Goal: Task Accomplishment & Management: Complete application form

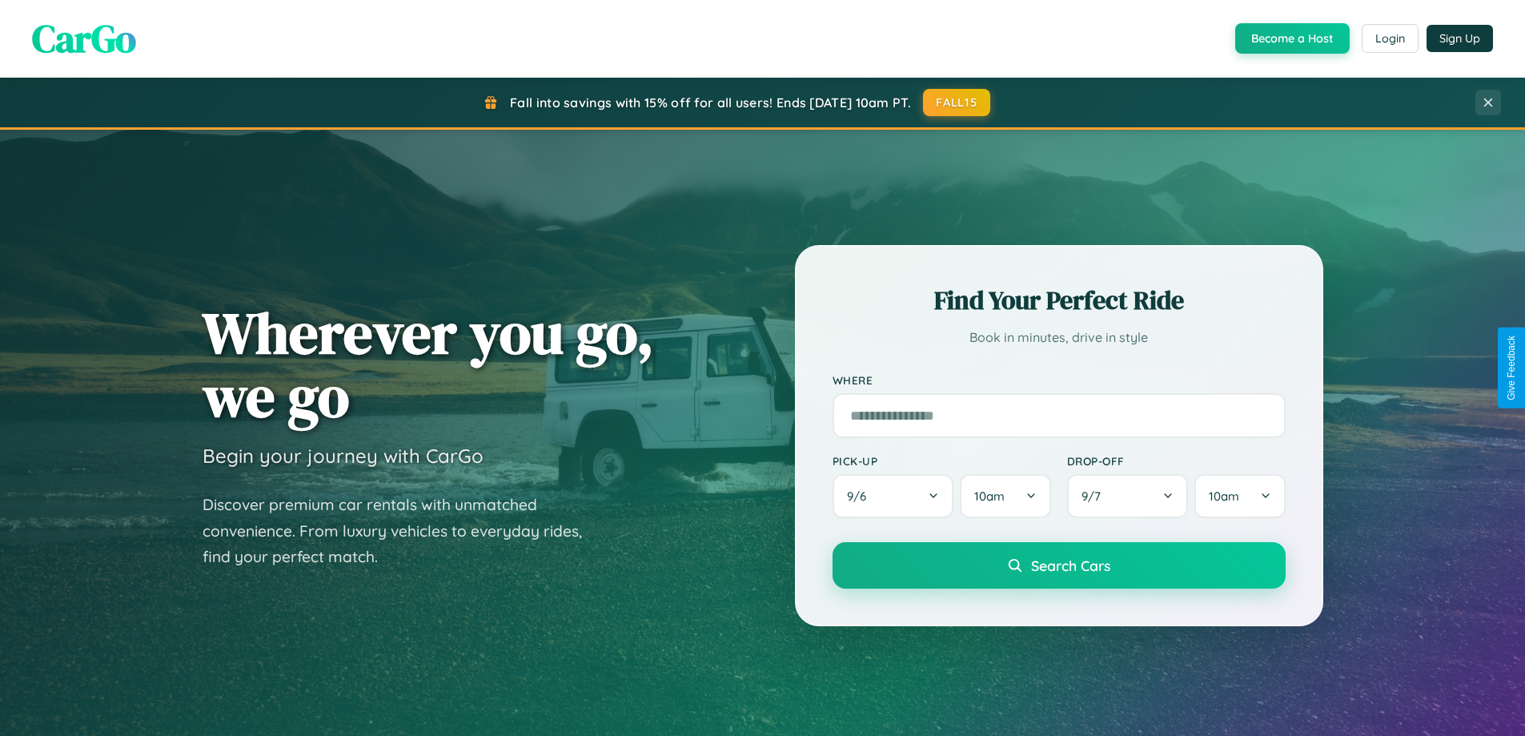
scroll to position [3080, 0]
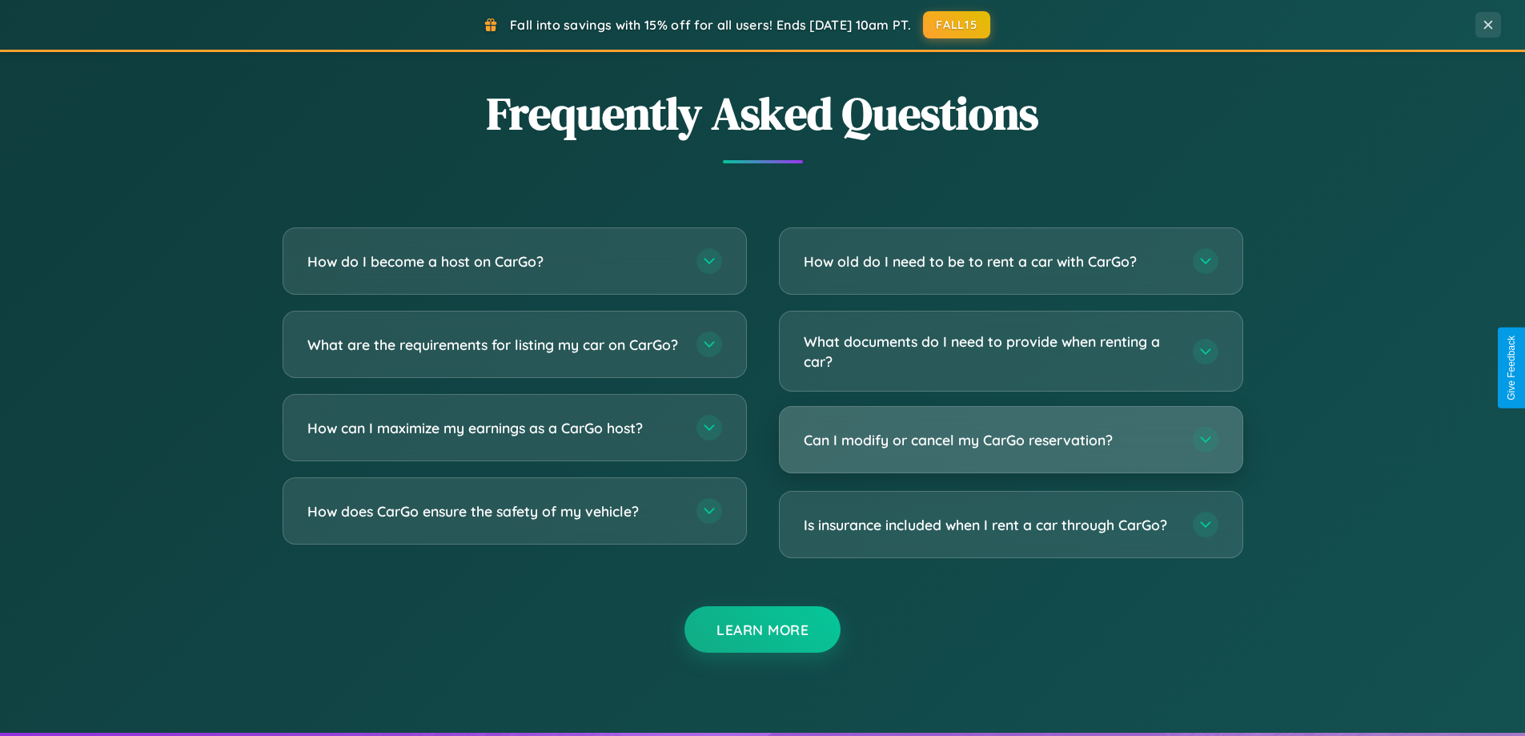
click at [1010, 439] on h3 "Can I modify or cancel my CarGo reservation?" at bounding box center [990, 440] width 373 height 20
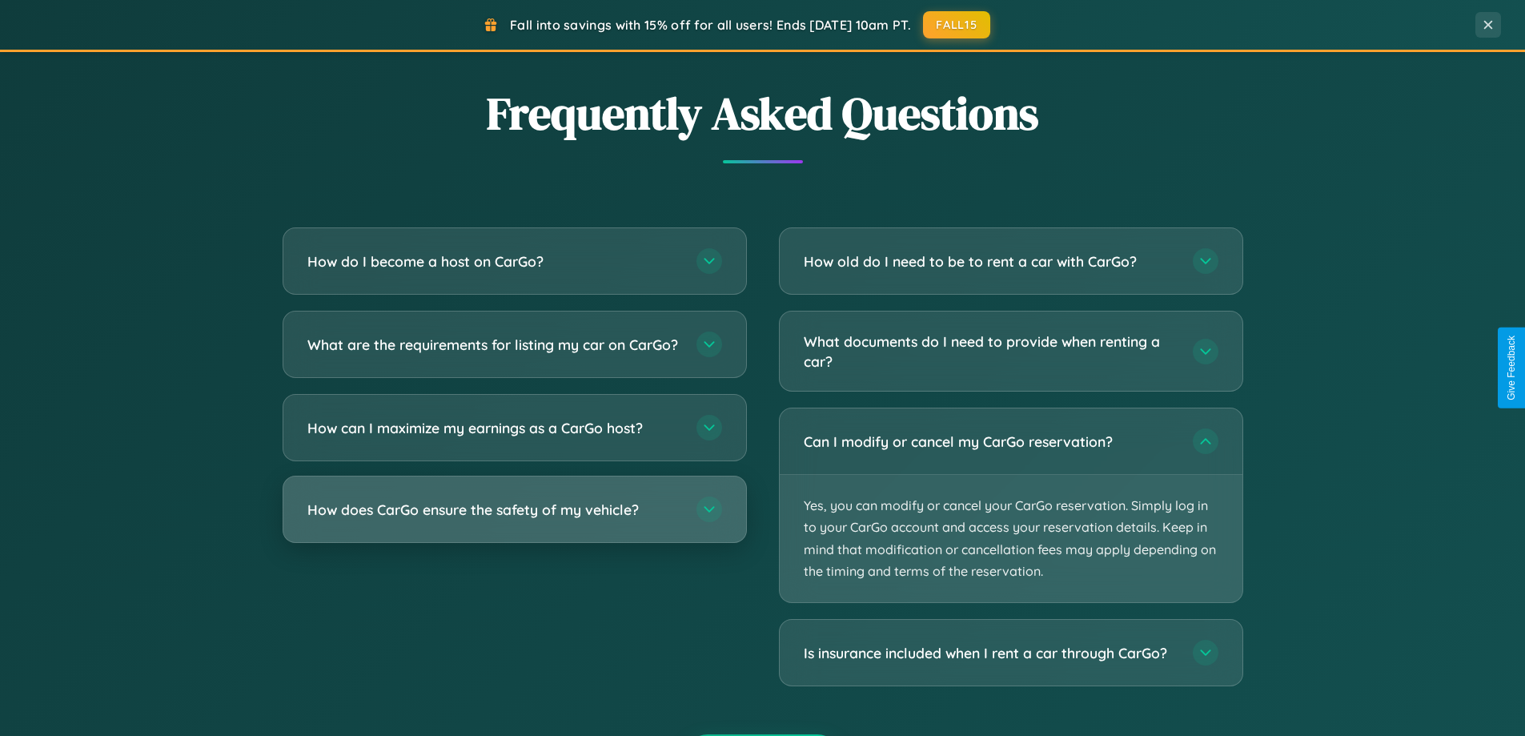
click at [514, 519] on h3 "How does CarGo ensure the safety of my vehicle?" at bounding box center [493, 509] width 373 height 20
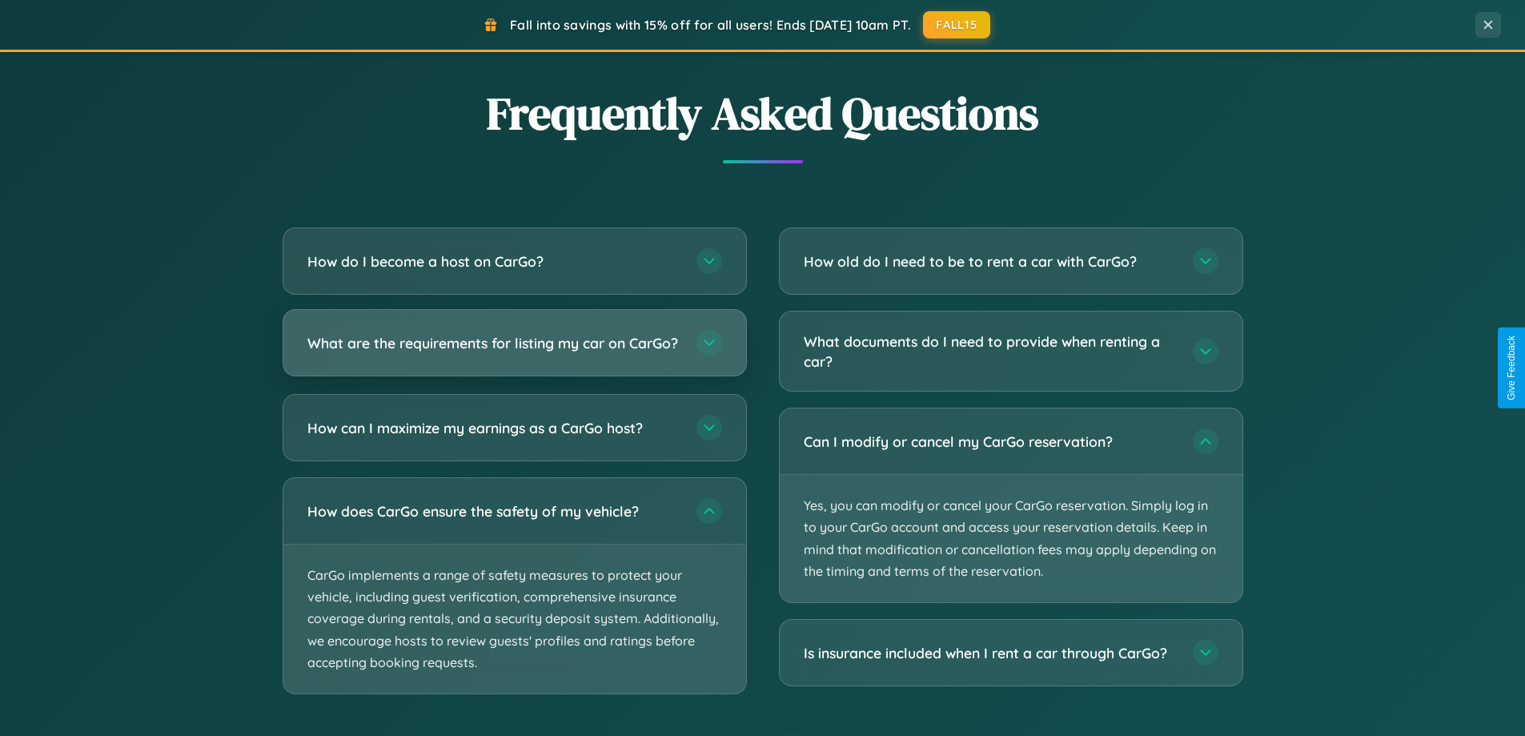
click at [514, 350] on h3 "What are the requirements for listing my car on CarGo?" at bounding box center [493, 343] width 373 height 20
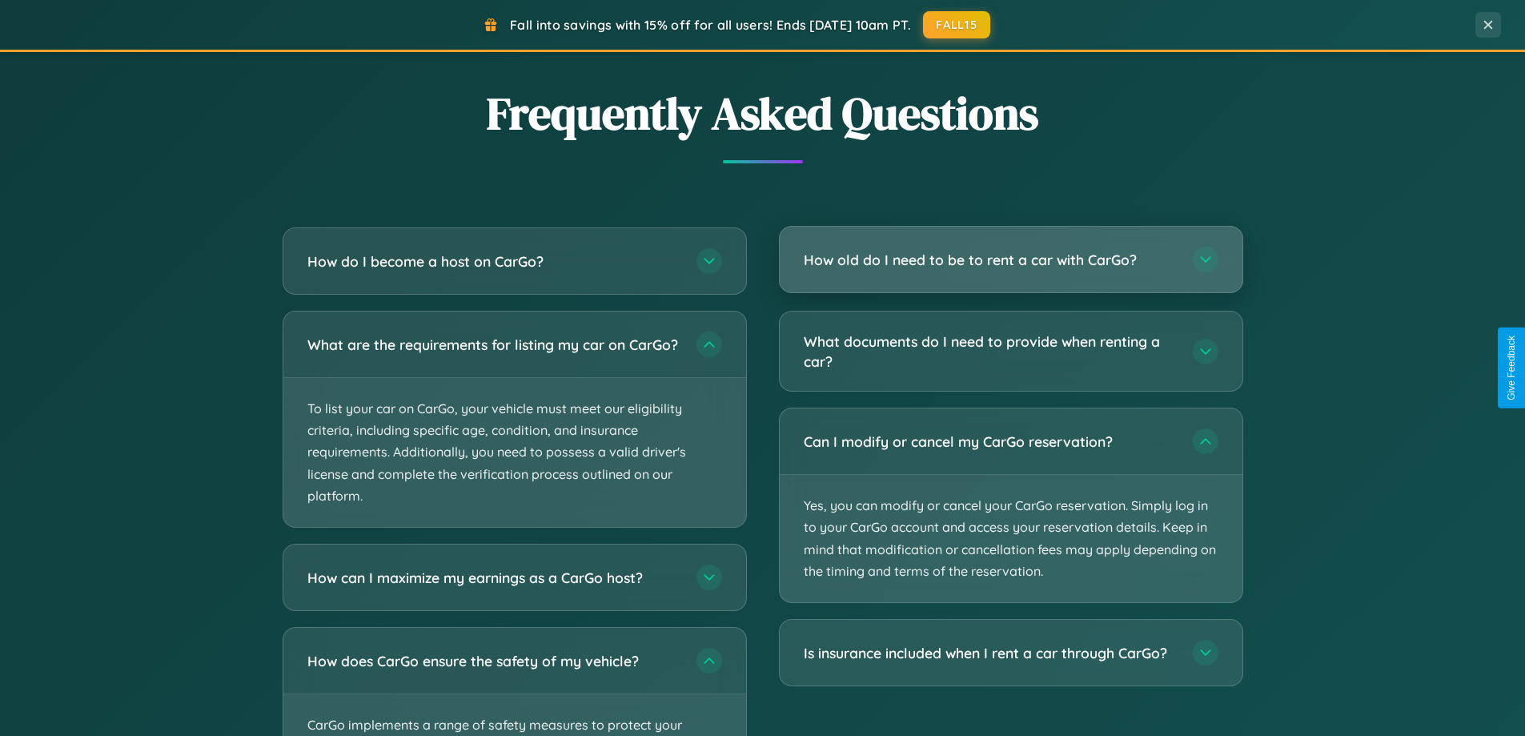
click at [1010, 261] on h3 "How old do I need to be to rent a car with CarGo?" at bounding box center [990, 260] width 373 height 20
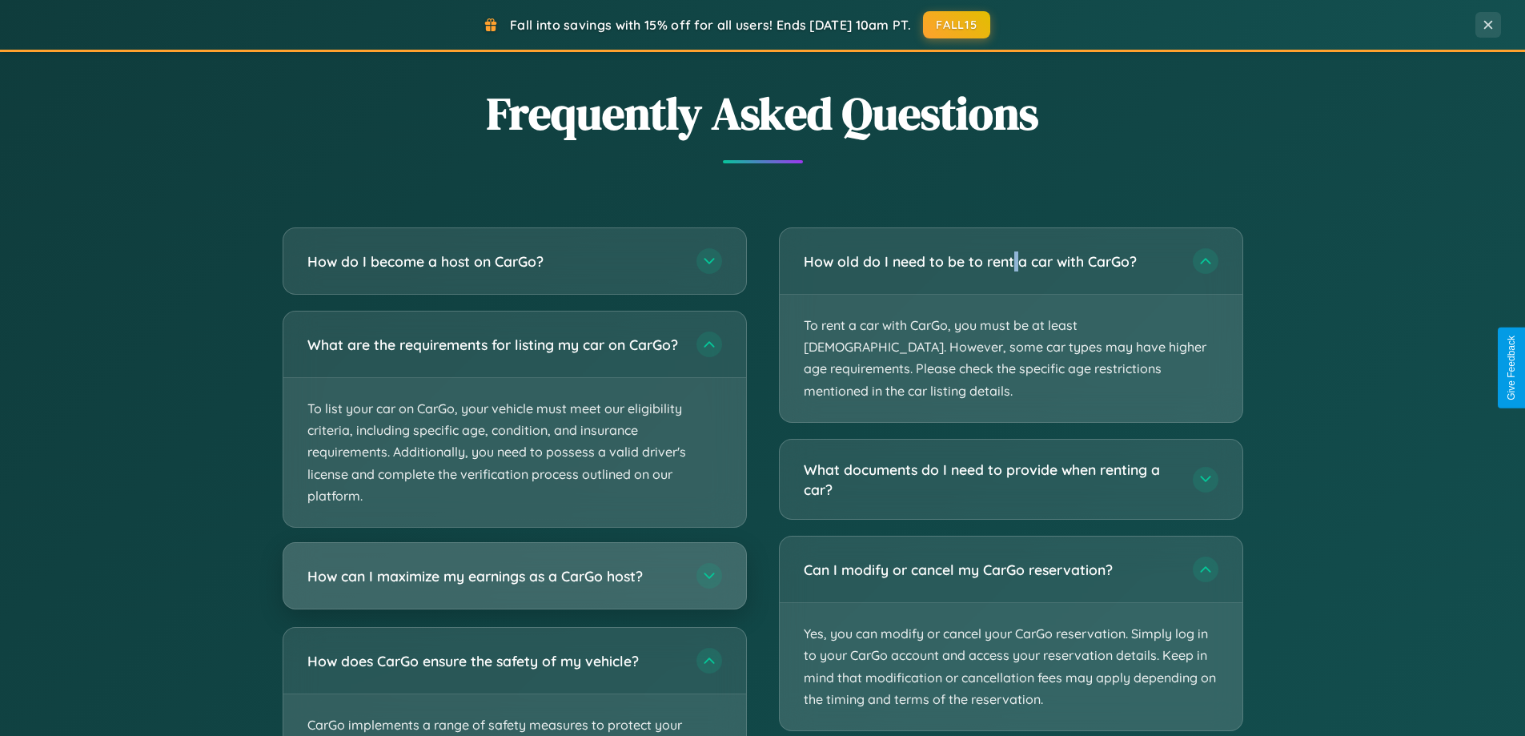
click at [514, 586] on h3 "How can I maximize my earnings as a CarGo host?" at bounding box center [493, 576] width 373 height 20
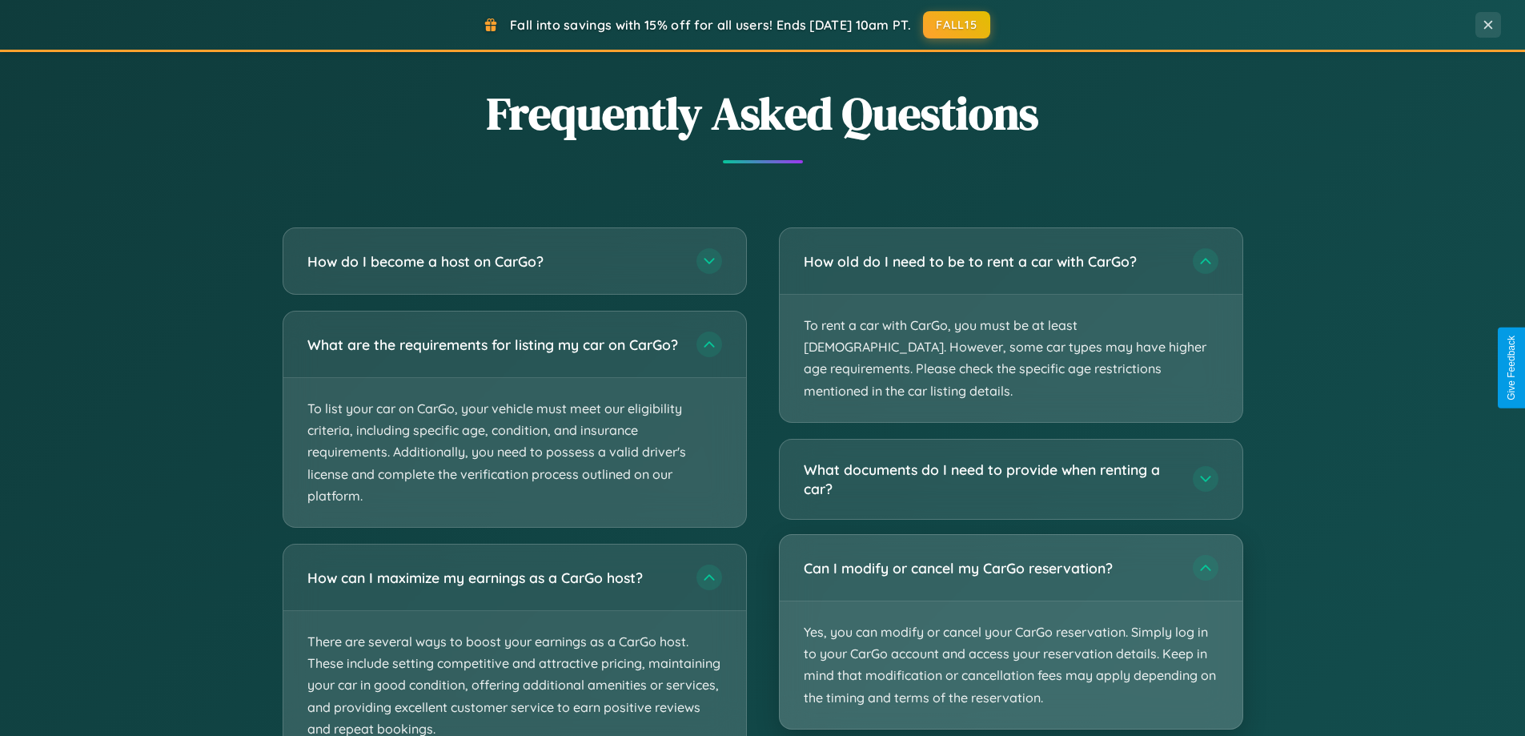
click at [1010, 611] on p "Yes, you can modify or cancel your CarGo reservation. Simply log in to your Car…" at bounding box center [1011, 664] width 463 height 127
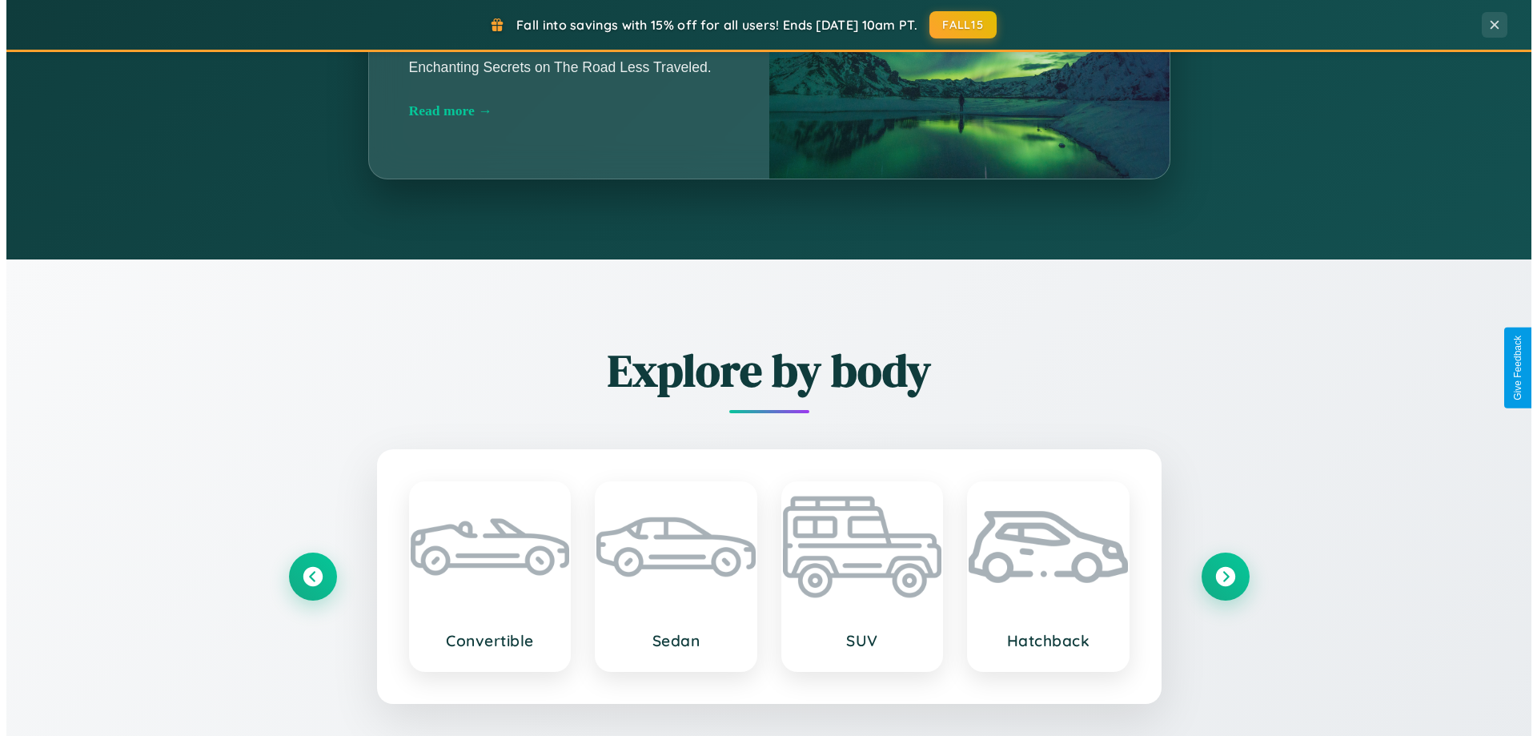
scroll to position [0, 0]
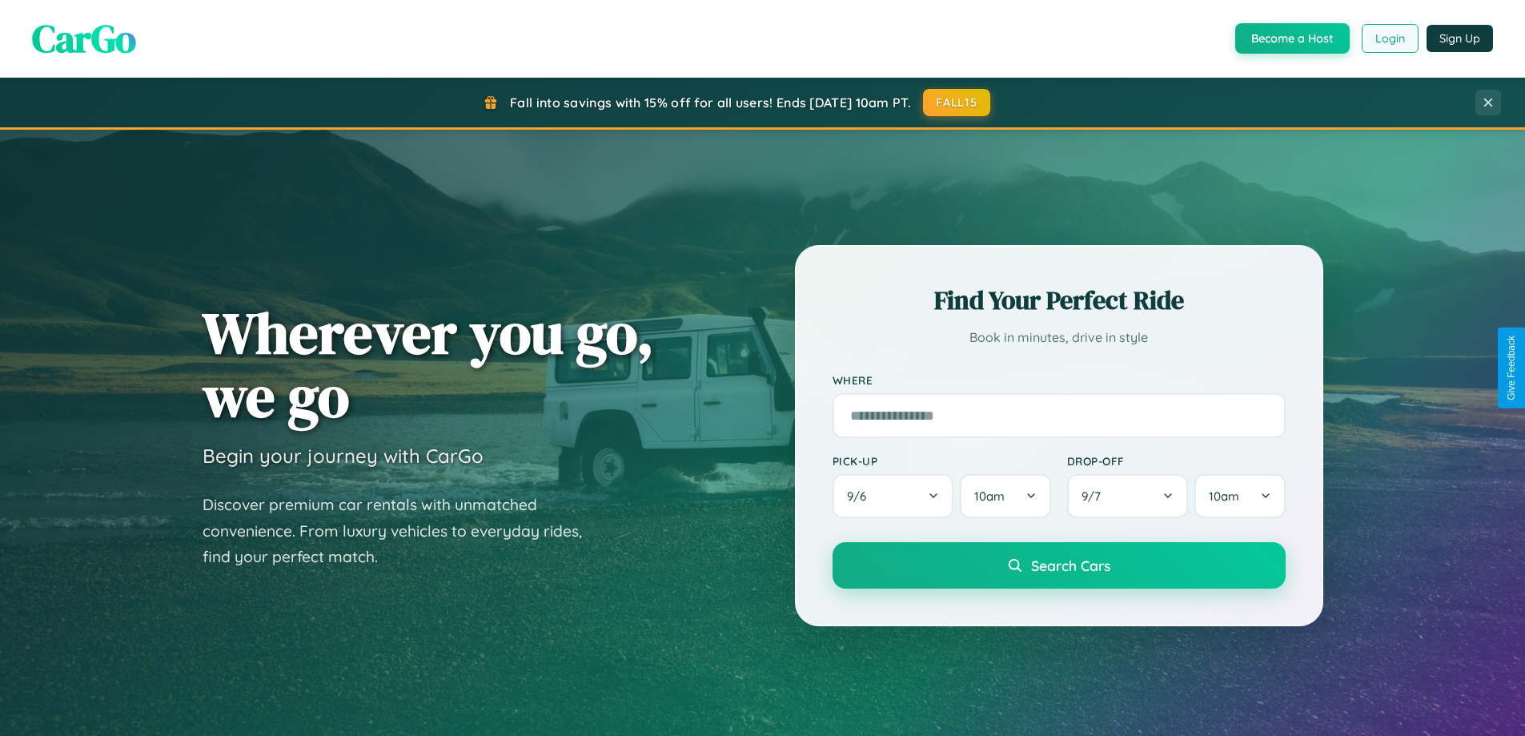
click at [1389, 38] on button "Login" at bounding box center [1389, 38] width 57 height 29
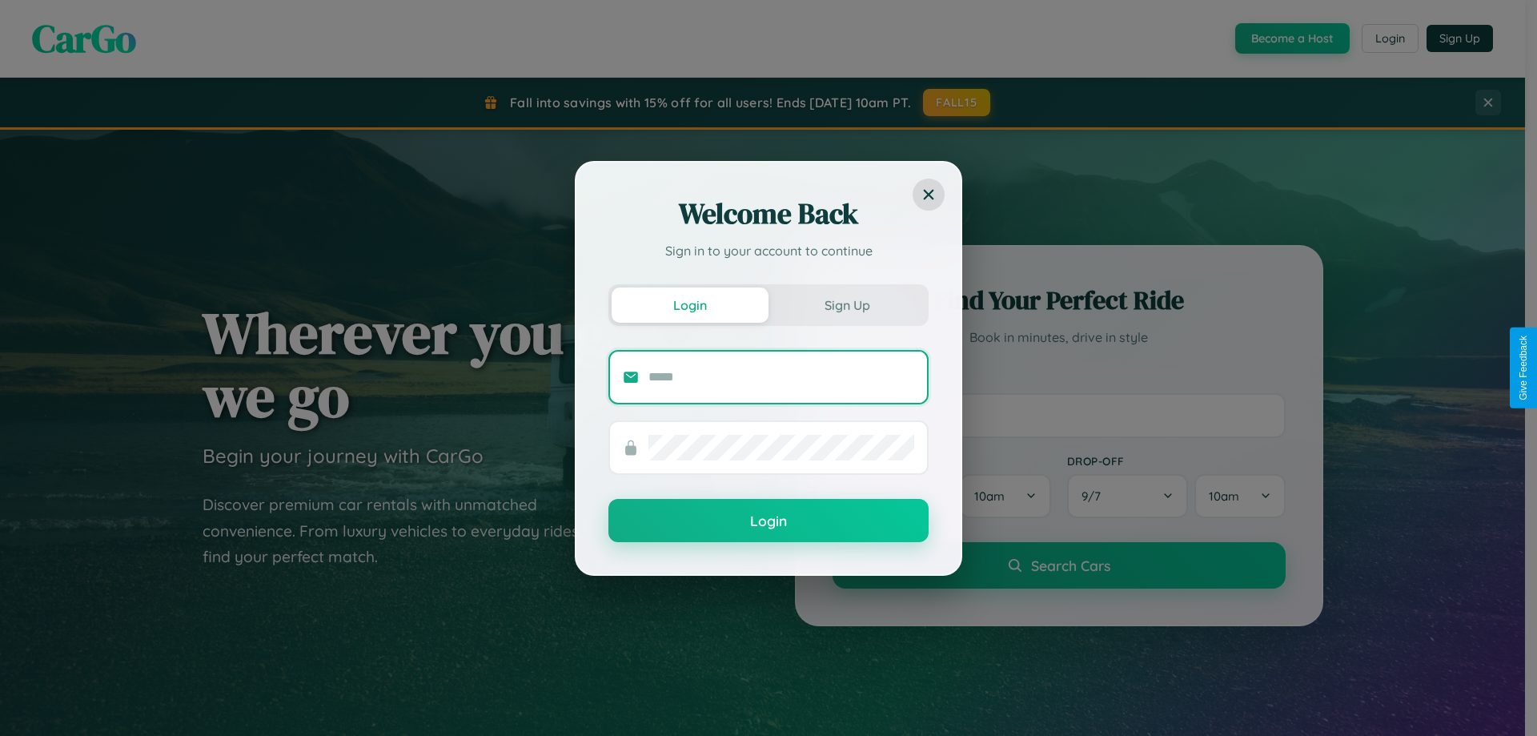
click at [781, 376] on input "text" at bounding box center [781, 377] width 266 height 26
type input "**********"
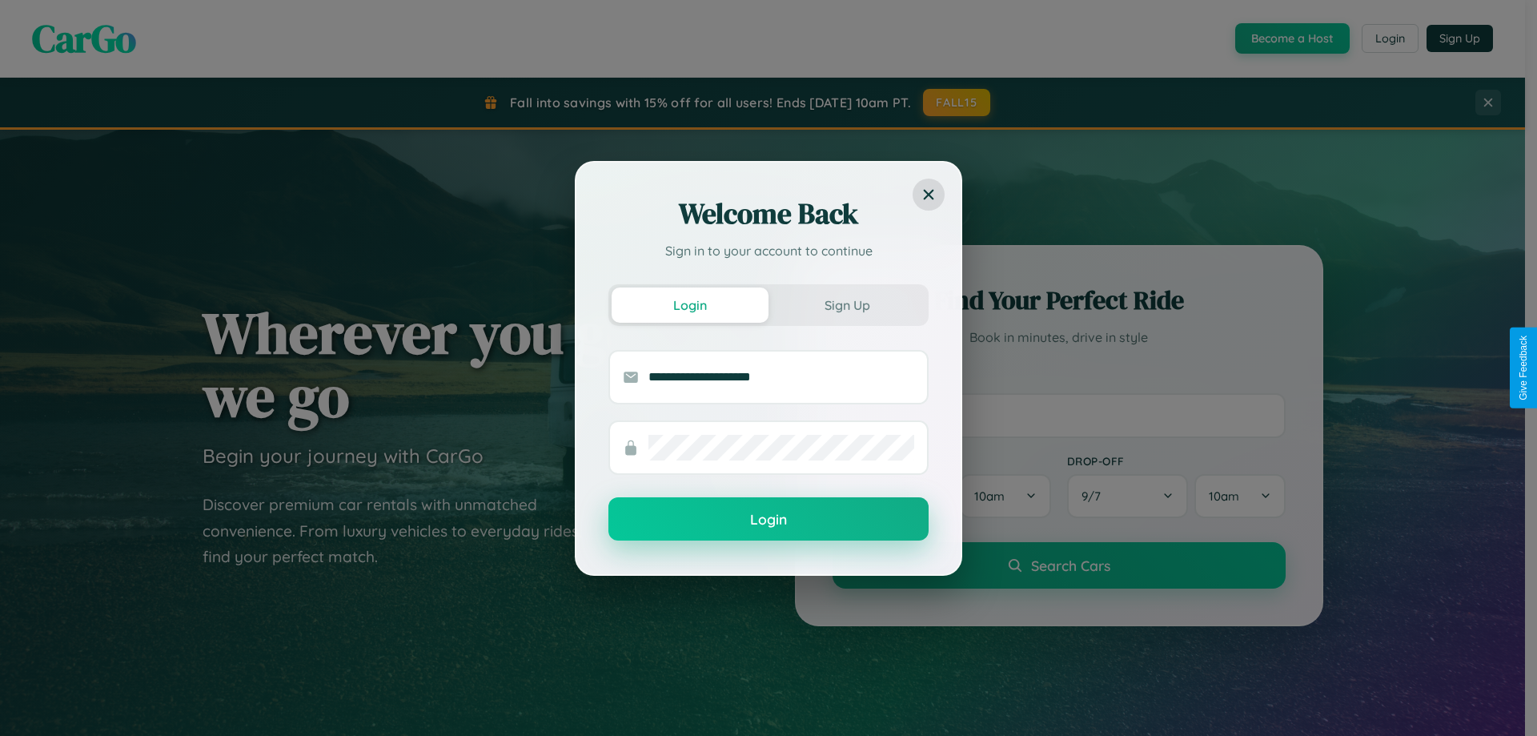
click at [768, 519] on button "Login" at bounding box center [768, 518] width 320 height 43
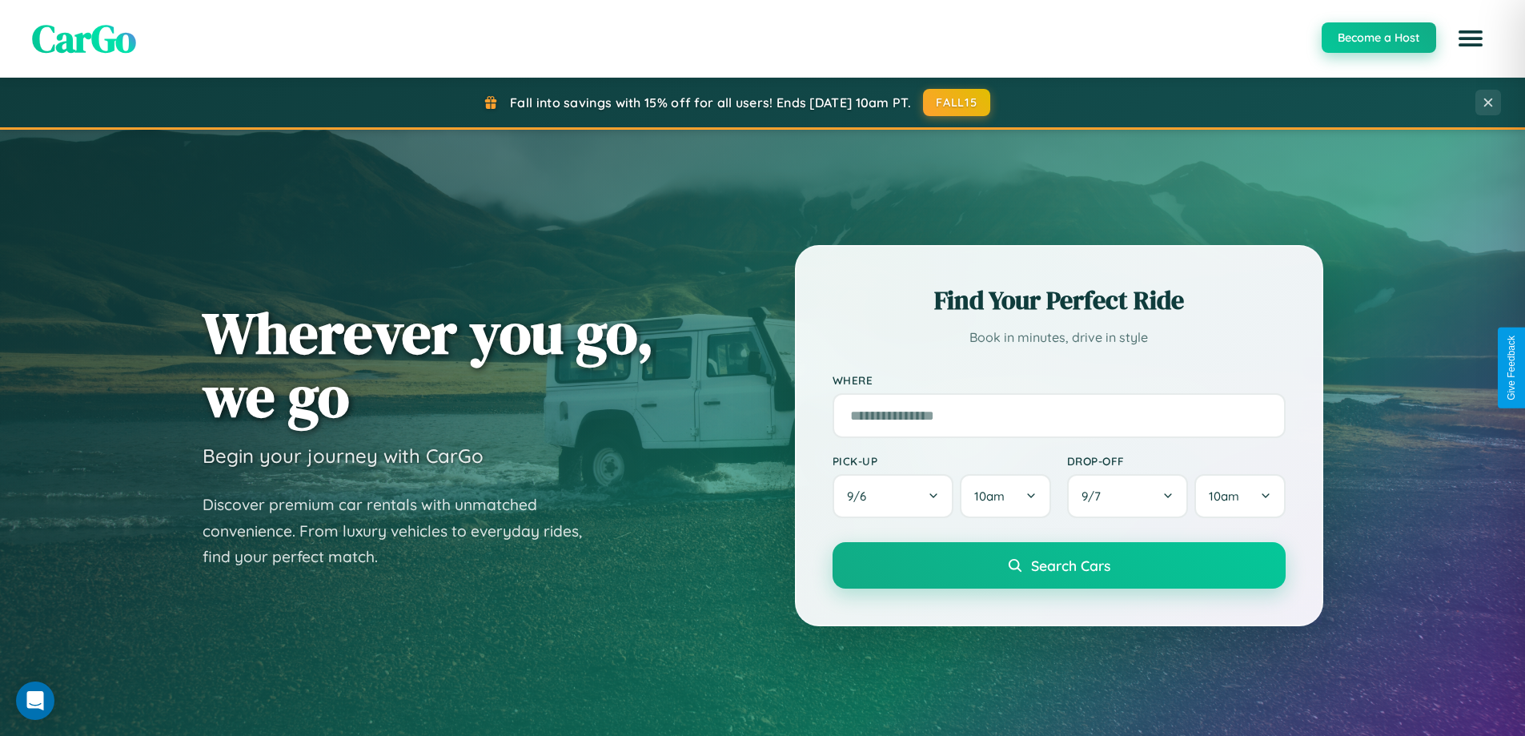
click at [1377, 38] on button "Become a Host" at bounding box center [1378, 37] width 114 height 30
